Goal: Task Accomplishment & Management: Use online tool/utility

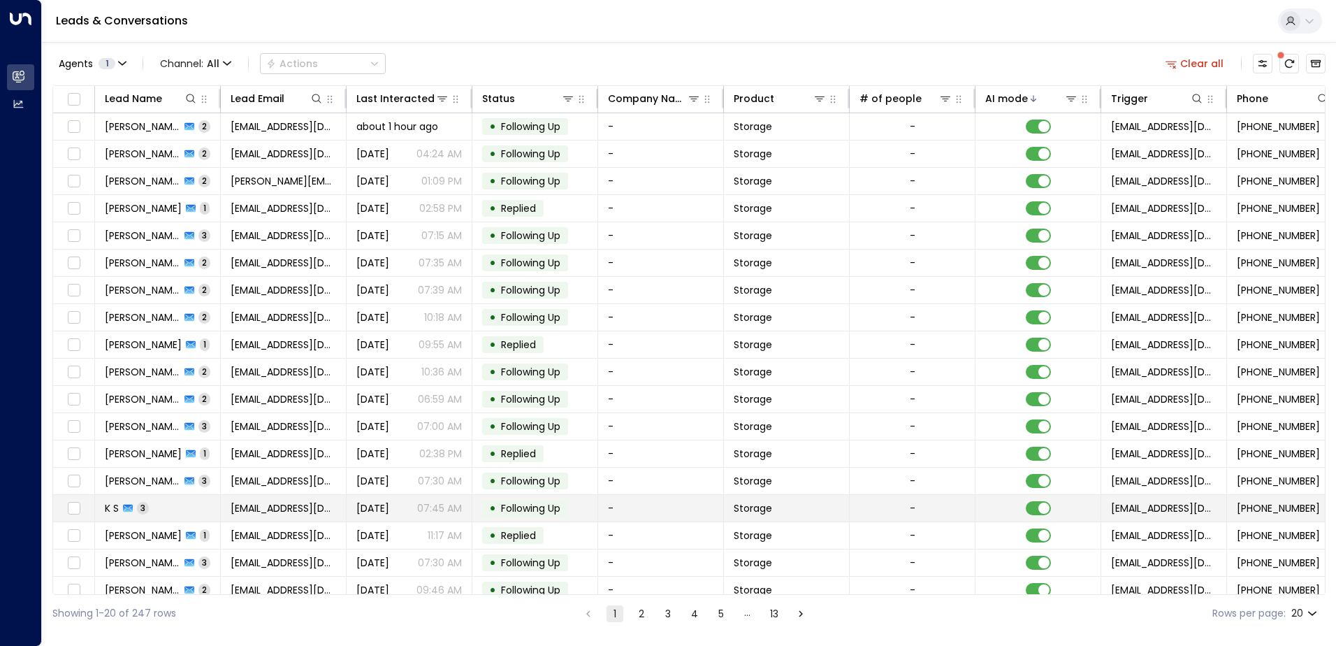
click at [389, 506] on span "[DATE]" at bounding box center [372, 508] width 33 height 14
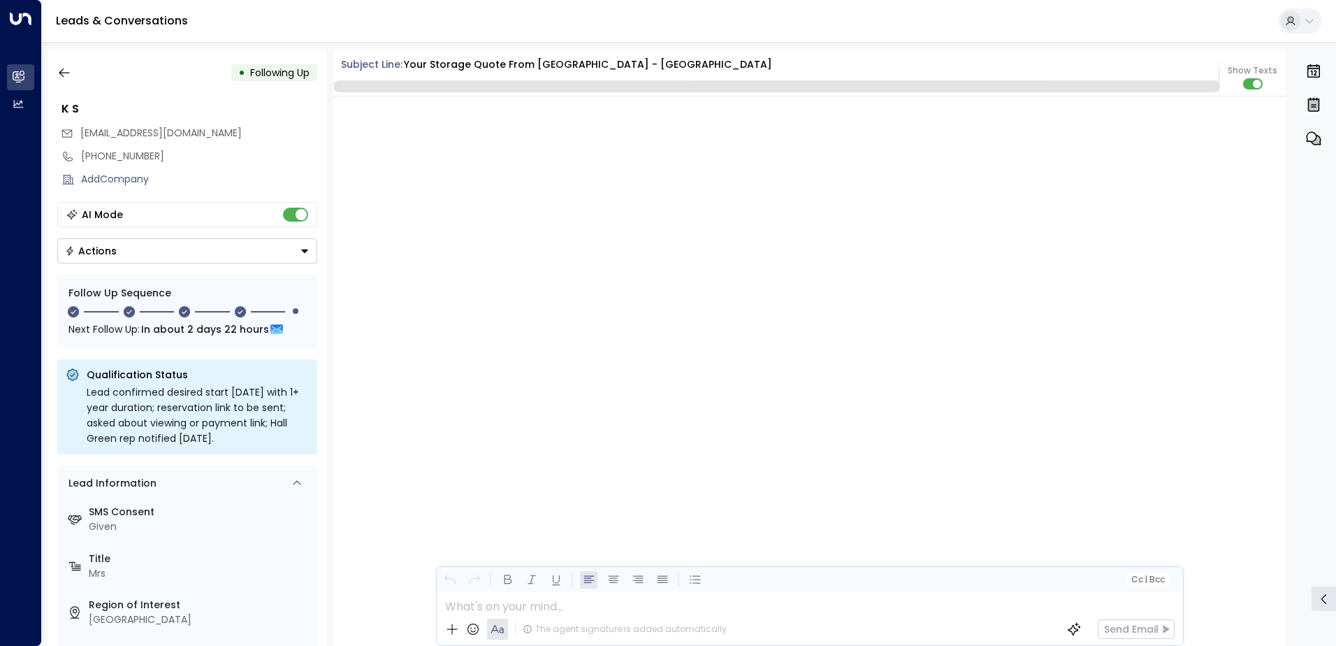
scroll to position [2316, 0]
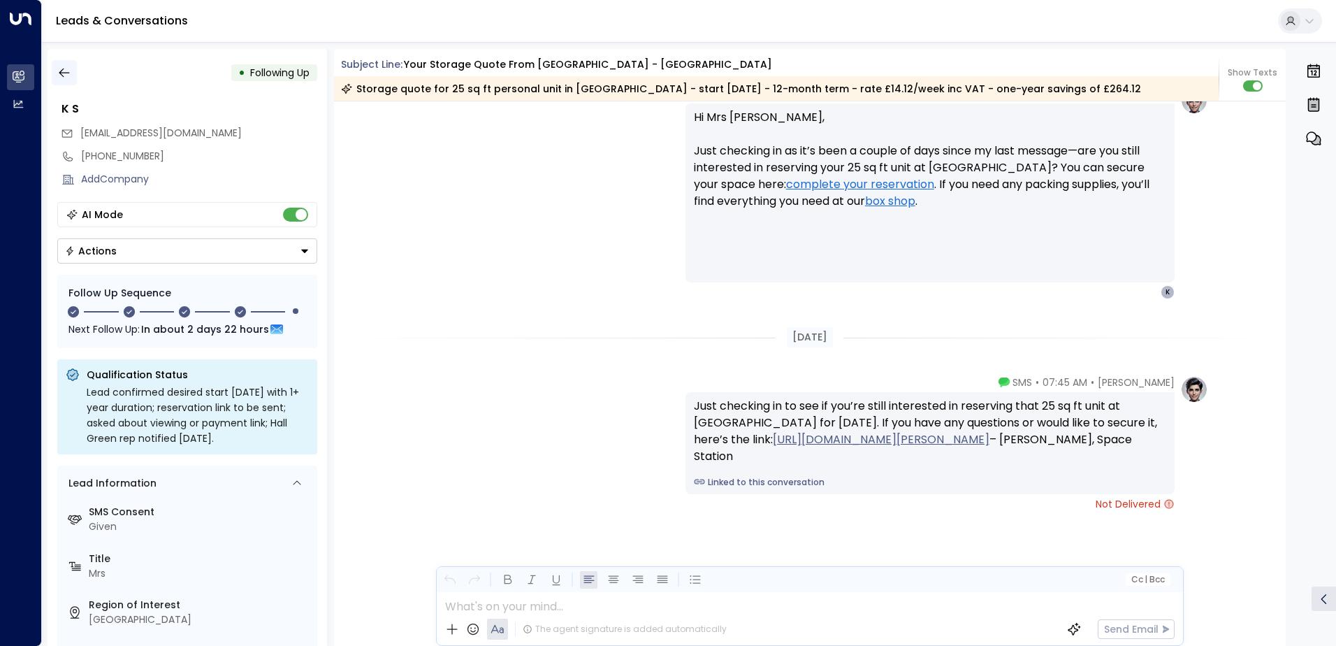
click at [59, 66] on icon "button" at bounding box center [64, 73] width 14 height 14
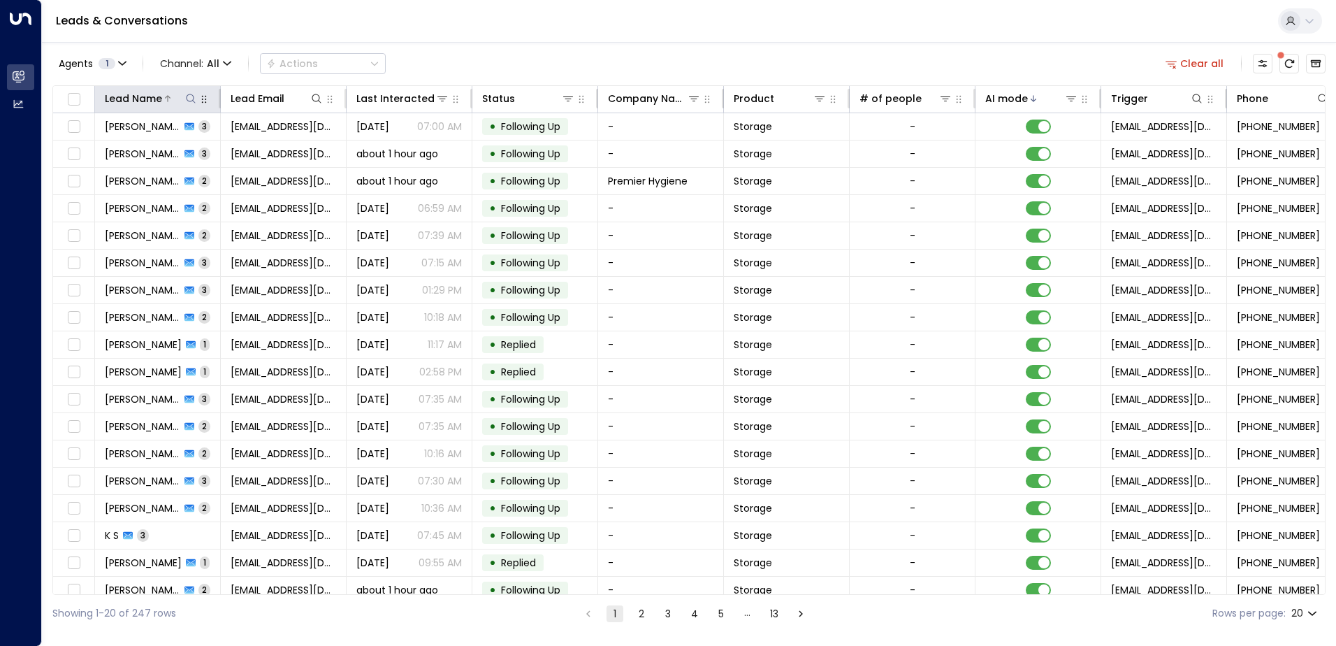
click at [187, 101] on icon at bounding box center [190, 98] width 11 height 11
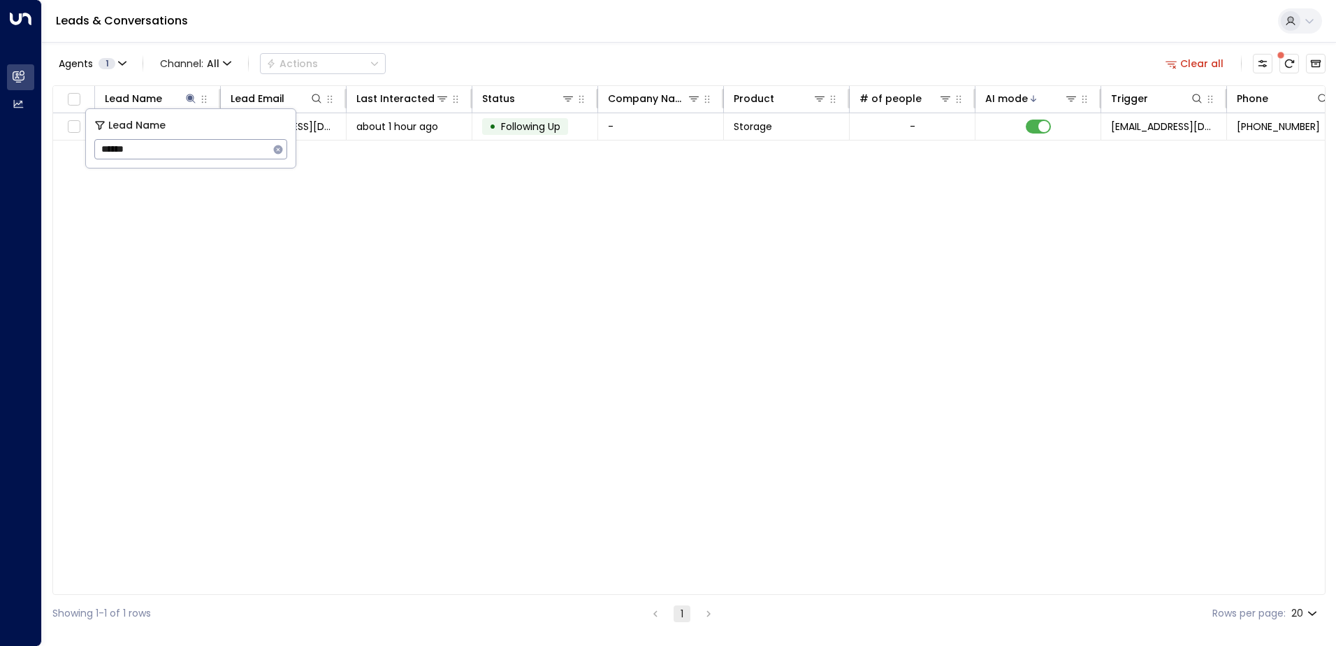
type input "******"
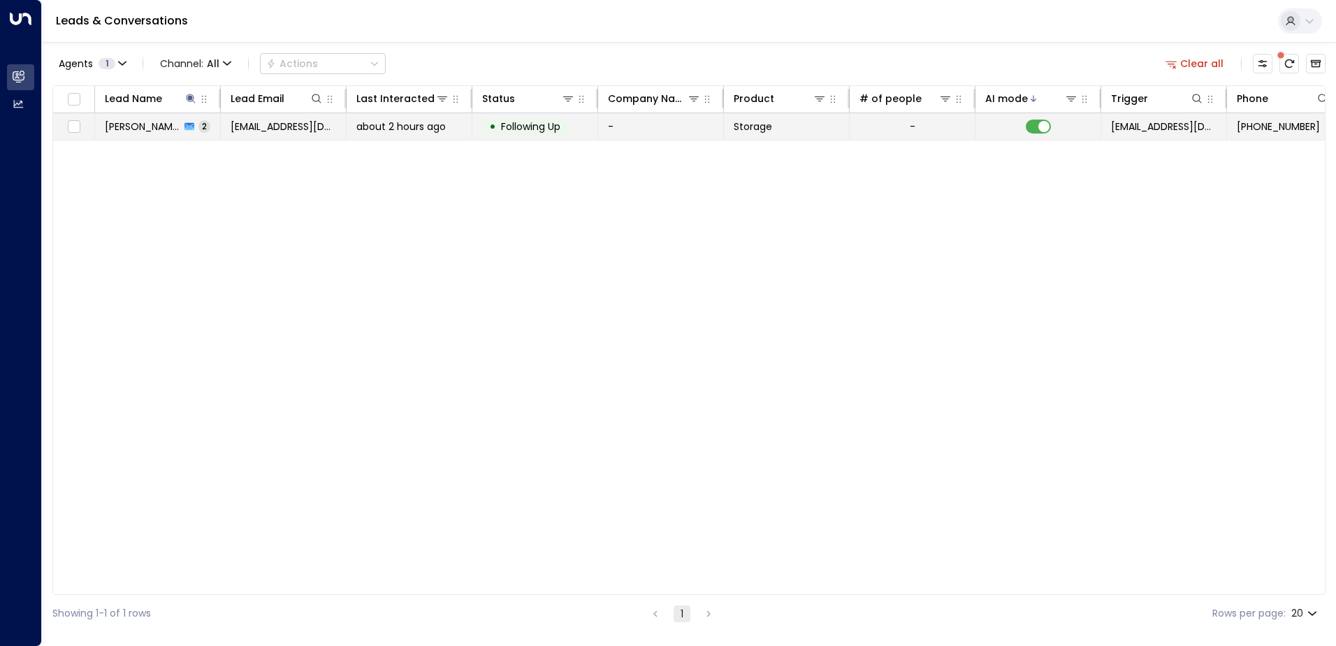
click at [409, 125] on span "about 2 hours ago" at bounding box center [400, 126] width 89 height 14
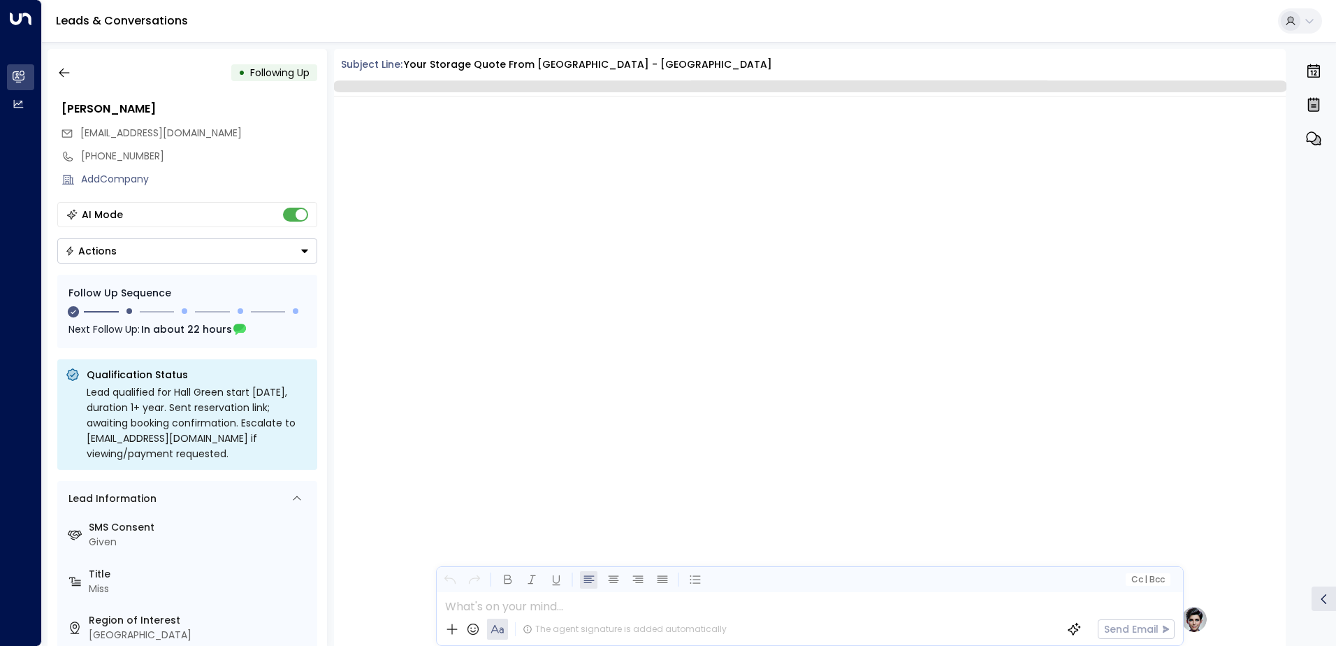
scroll to position [1187, 0]
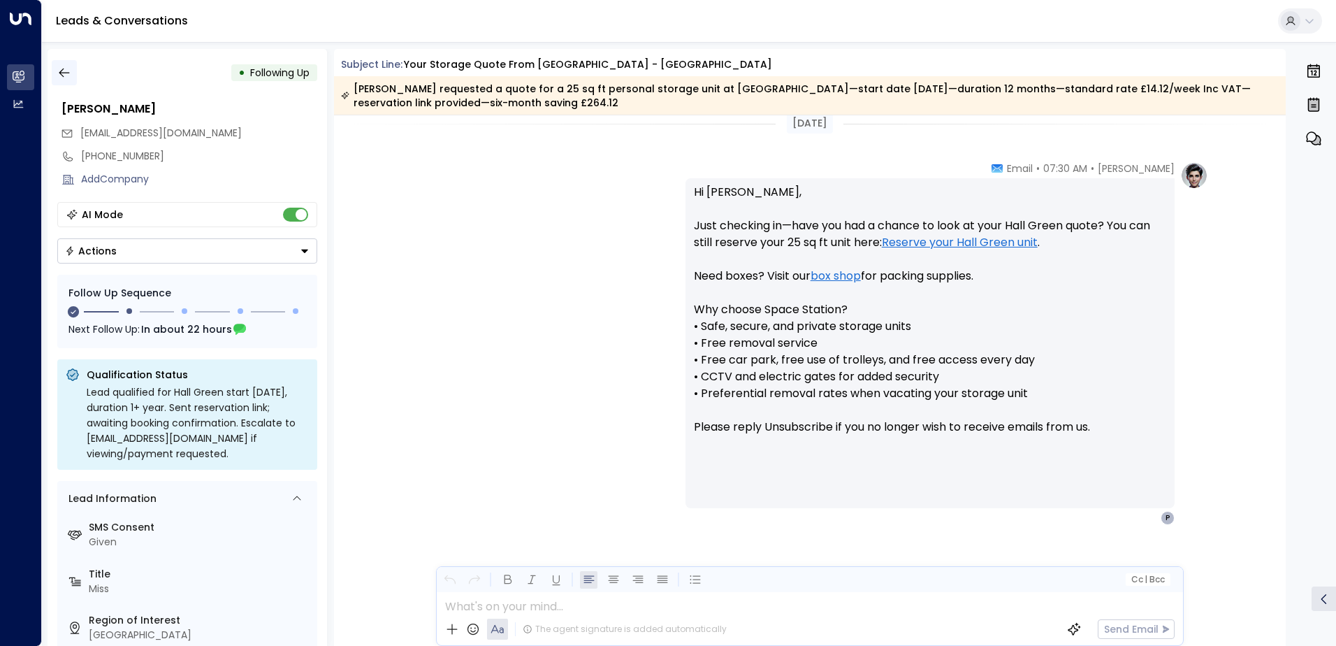
click at [71, 73] on icon "button" at bounding box center [64, 73] width 14 height 14
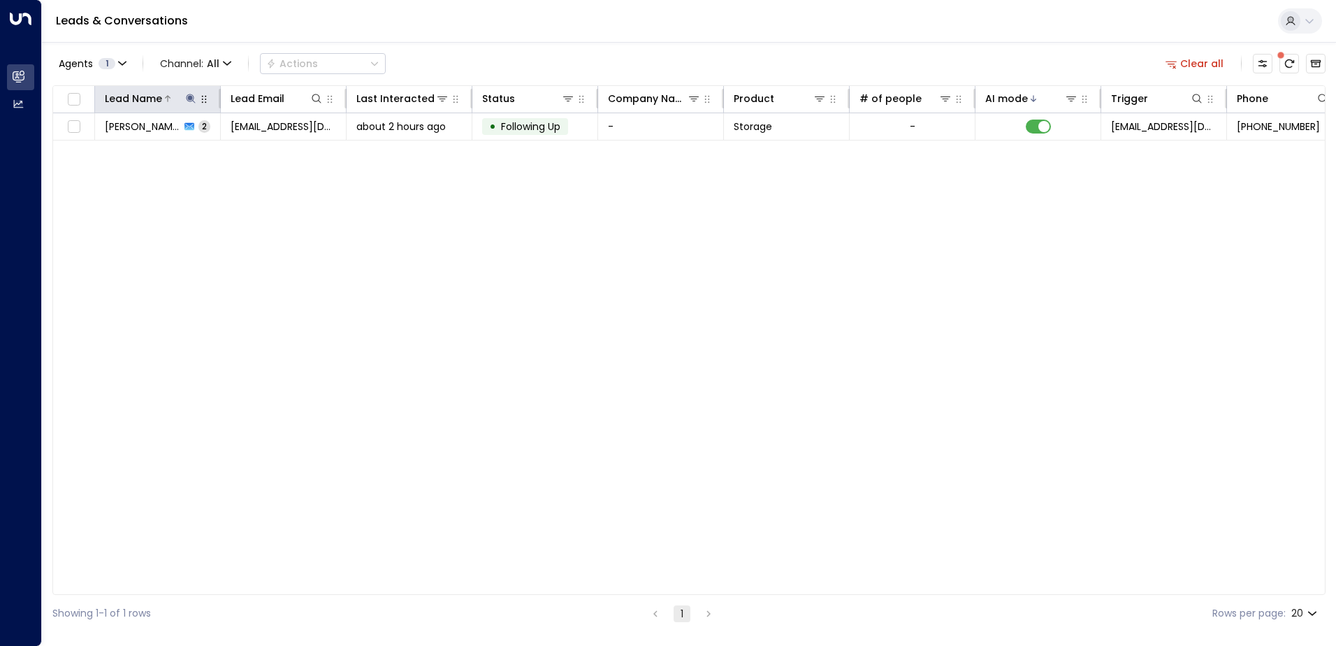
click at [166, 93] on div at bounding box center [180, 99] width 36 height 14
click at [189, 98] on icon at bounding box center [190, 98] width 9 height 9
click at [263, 145] on input "******" at bounding box center [181, 149] width 175 height 26
click at [275, 148] on icon "button" at bounding box center [278, 149] width 9 height 9
click at [404, 25] on div "Leads & Conversations" at bounding box center [689, 21] width 1294 height 43
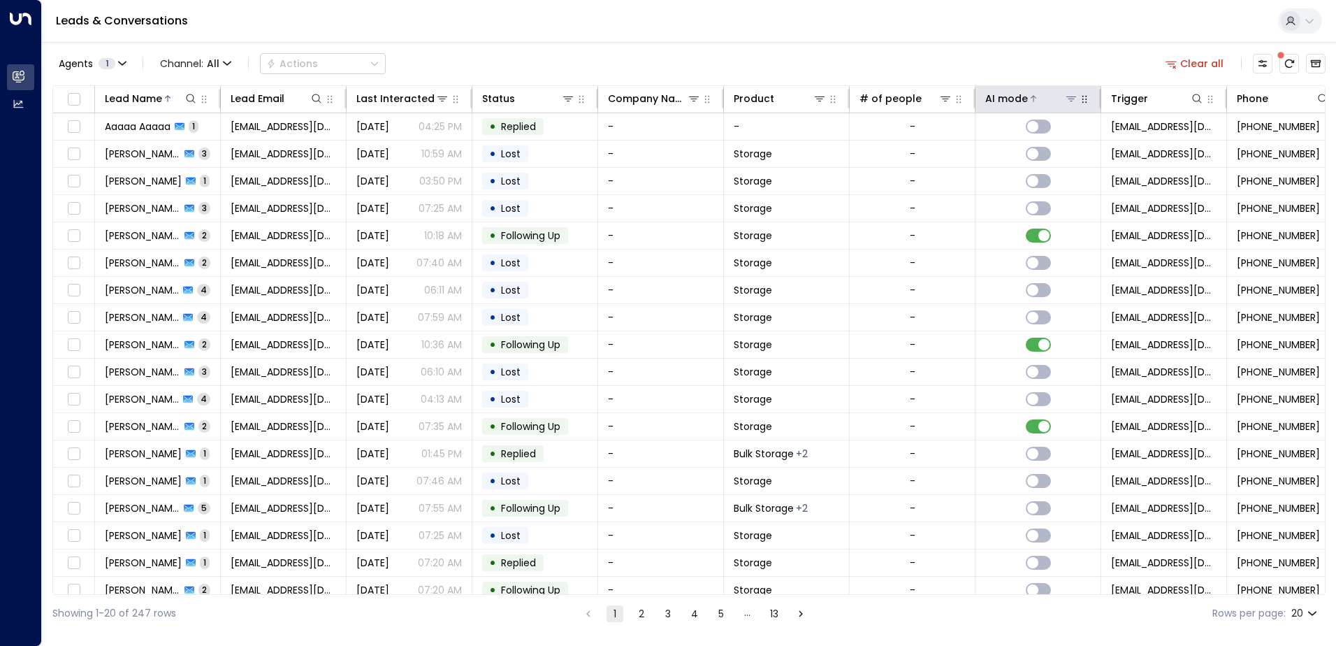
click at [1005, 99] on div "AI mode" at bounding box center [1006, 98] width 43 height 17
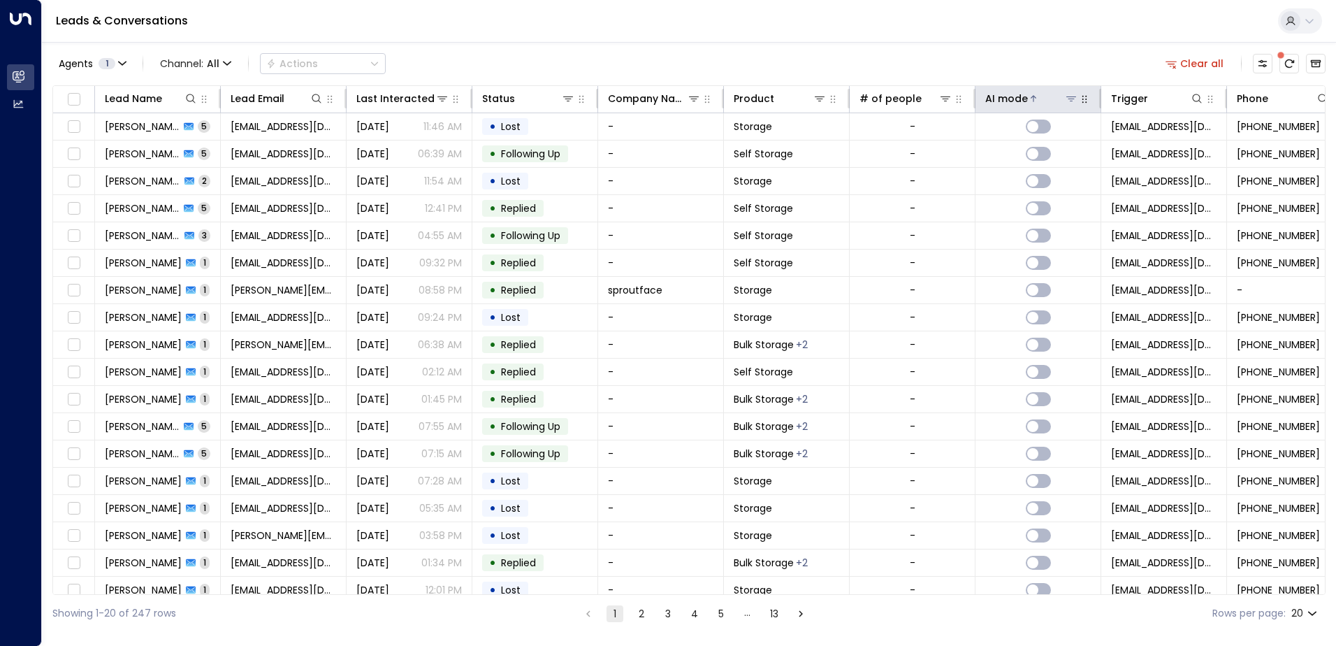
click at [1005, 99] on div "AI mode" at bounding box center [1006, 98] width 43 height 17
